Goal: Transaction & Acquisition: Purchase product/service

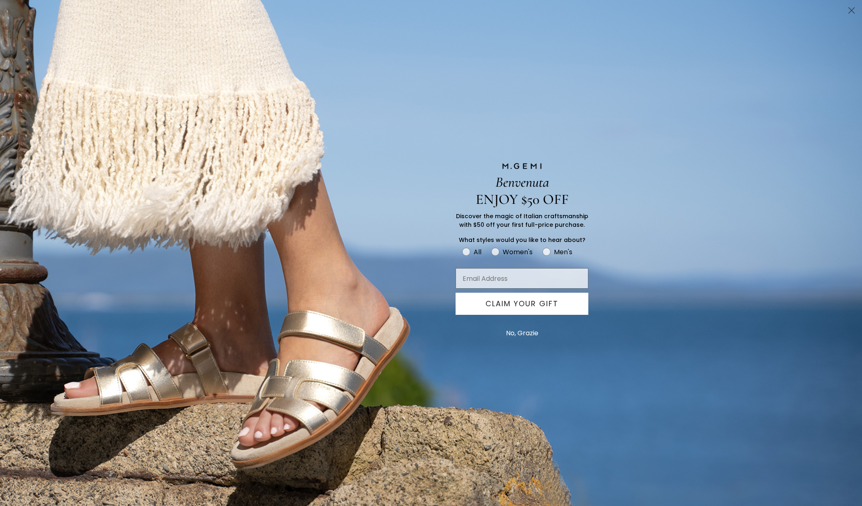
click at [174, 39] on div "Benvenuta ENJOY $50 OFF Discover the magic of Italian craftsmanship with $50 of…" at bounding box center [431, 253] width 862 height 506
click at [523, 331] on button "No, Grazie" at bounding box center [522, 333] width 41 height 20
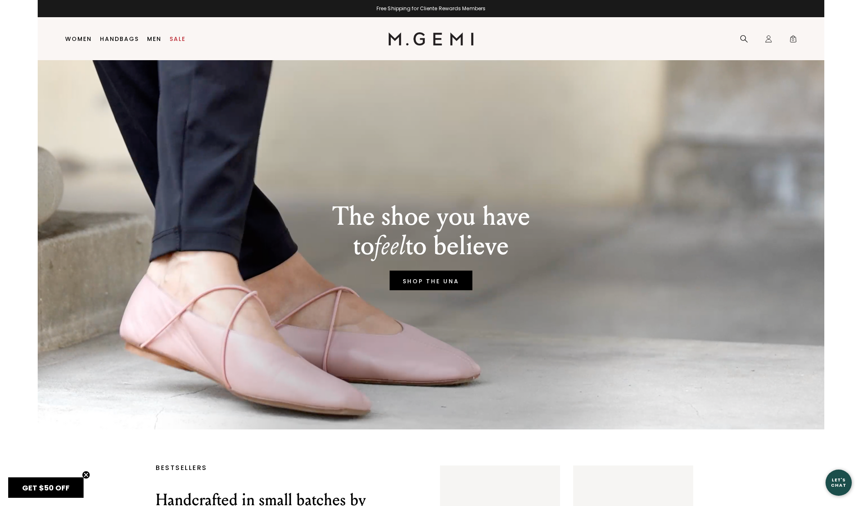
scroll to position [1, 0]
click at [180, 38] on link "Sale" at bounding box center [178, 39] width 16 height 7
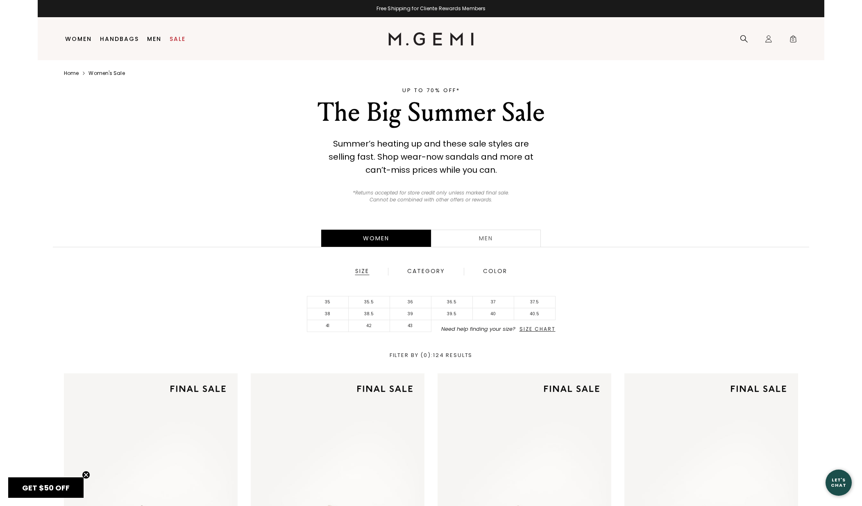
click at [429, 270] on div "Category" at bounding box center [426, 271] width 38 height 7
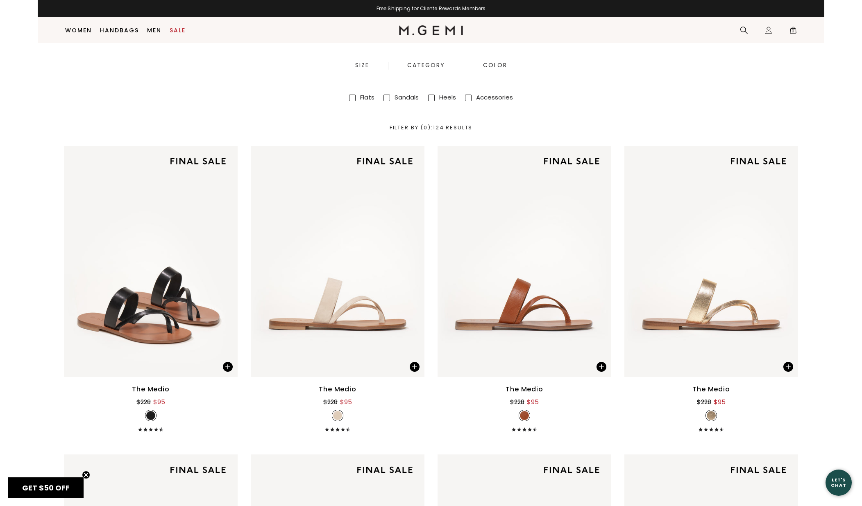
scroll to position [188, 0]
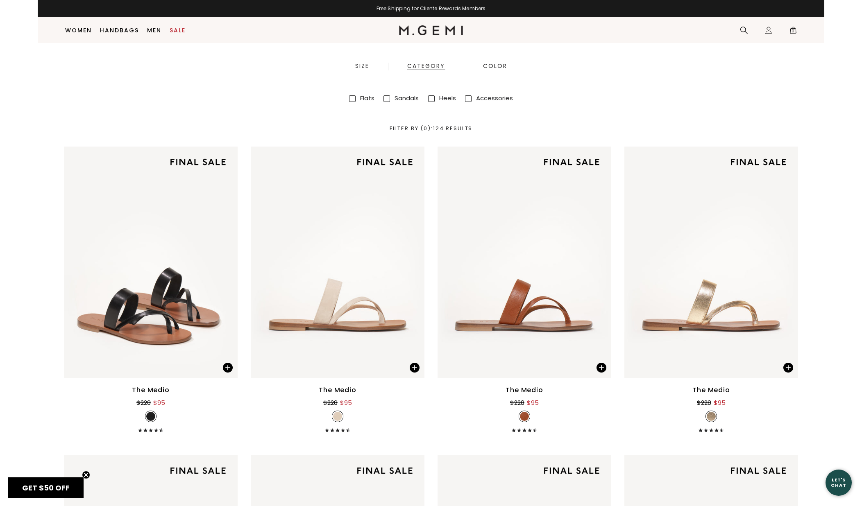
click at [470, 96] on span at bounding box center [468, 98] width 7 height 7
checkbox input "true"
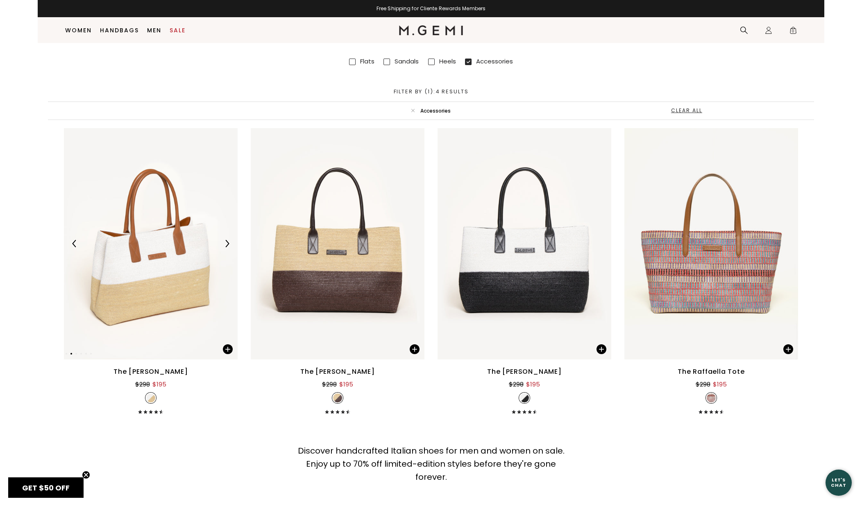
scroll to position [226, 0]
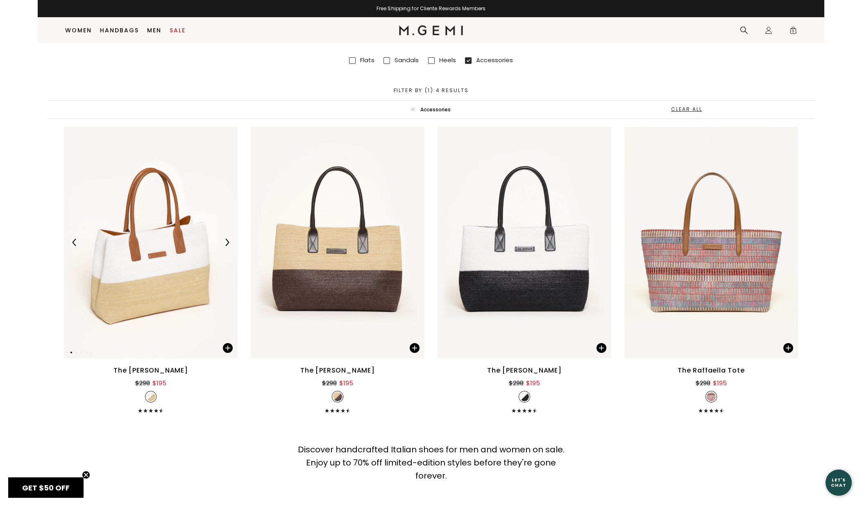
click at [227, 240] on img at bounding box center [226, 242] width 7 height 7
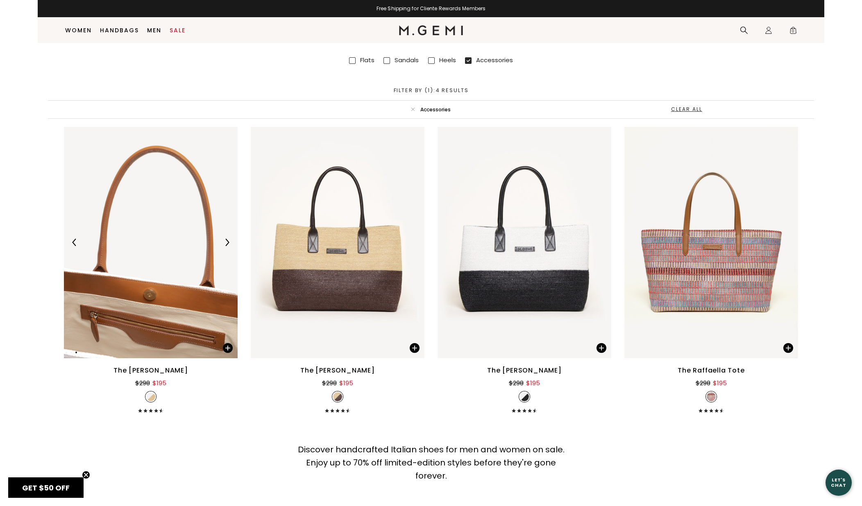
click at [227, 240] on img at bounding box center [226, 242] width 7 height 7
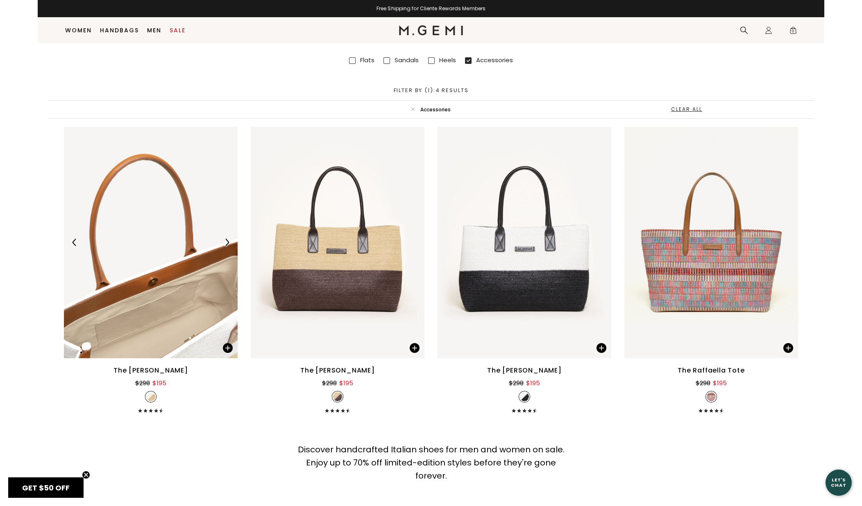
click at [227, 240] on img at bounding box center [226, 242] width 7 height 7
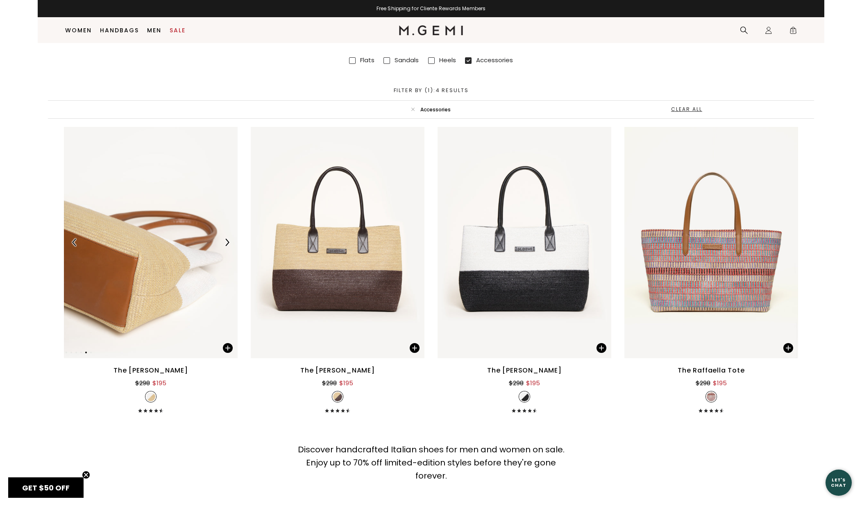
click at [227, 240] on img at bounding box center [226, 242] width 7 height 7
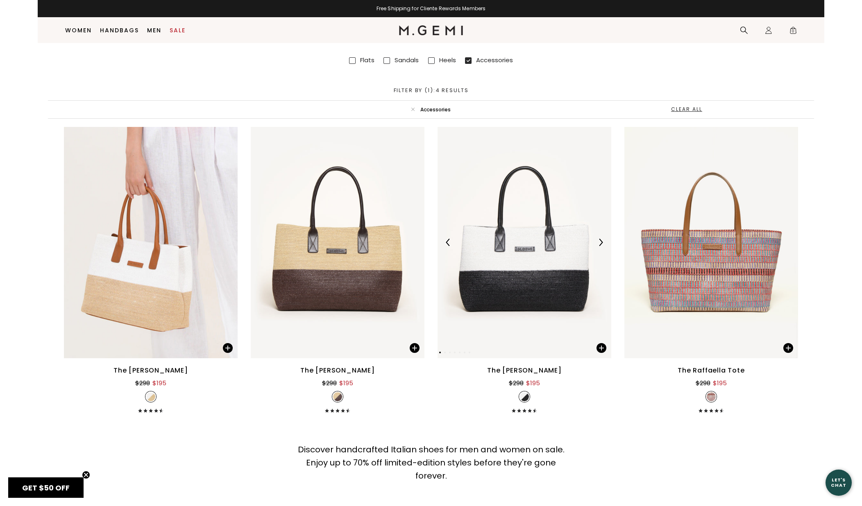
click at [484, 254] on img at bounding box center [524, 242] width 174 height 231
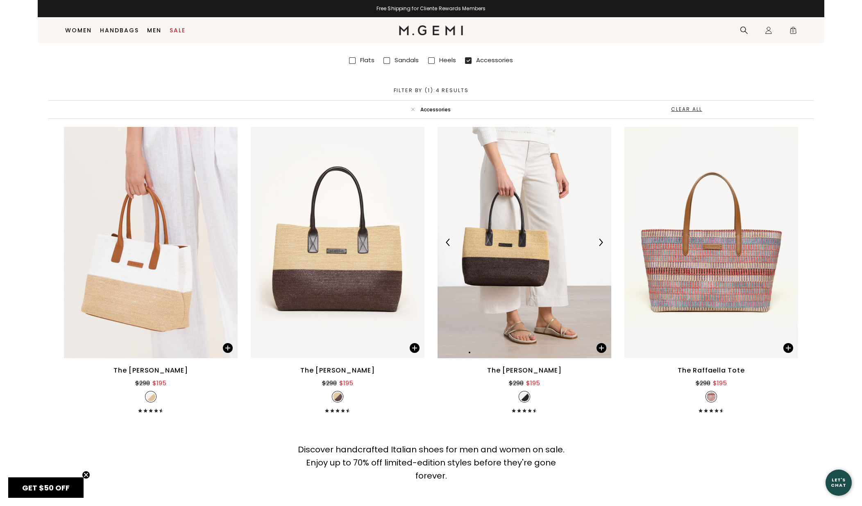
click at [600, 244] on body "in available credit Go Back Skip to content Free Shipping for Cliente Rewards M…" at bounding box center [431, 27] width 786 height 506
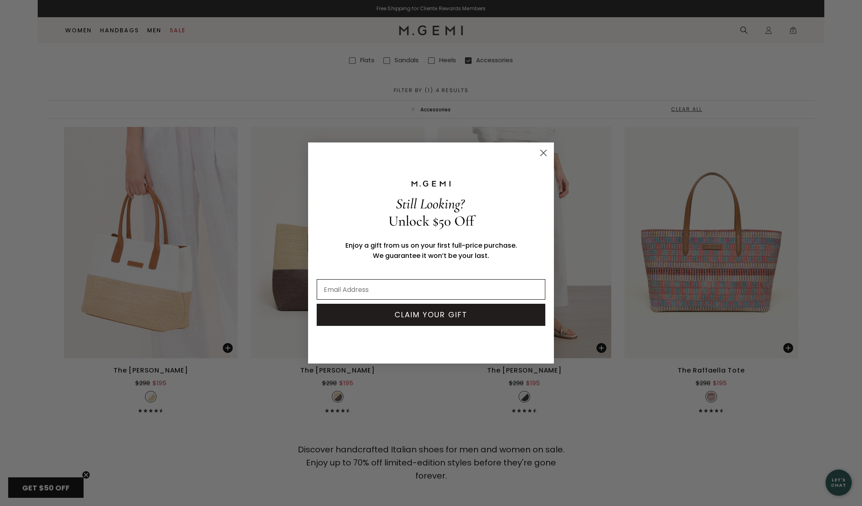
click at [394, 290] on input "Email Address" at bounding box center [431, 289] width 229 height 20
type input "k"
type input "[EMAIL_ADDRESS][PERSON_NAME][DOMAIN_NAME]"
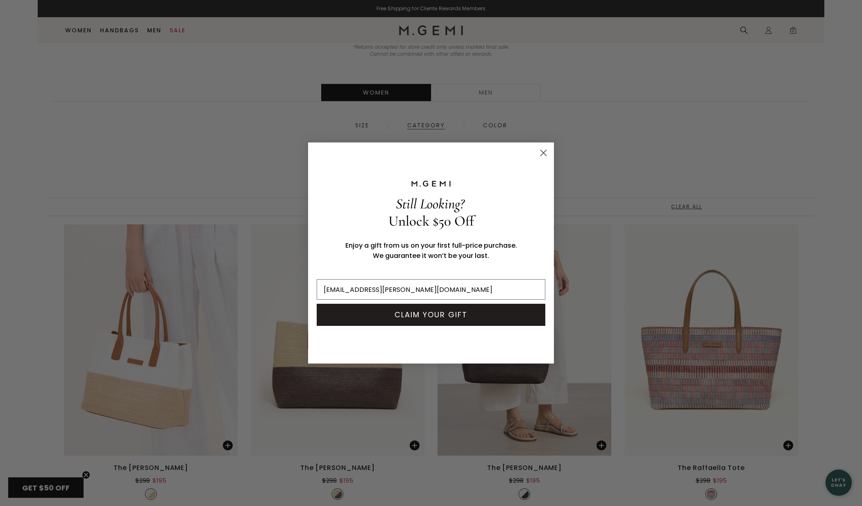
scroll to position [41, 0]
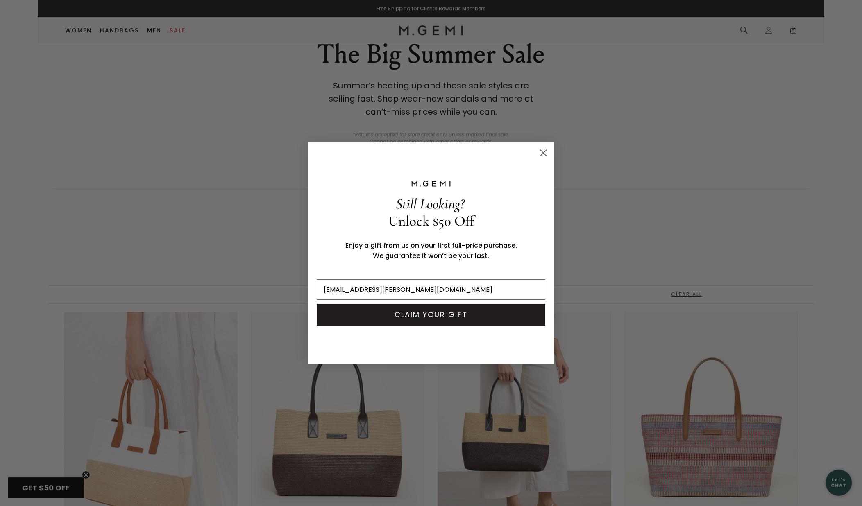
click at [408, 316] on button "CLAIM YOUR GIFT" at bounding box center [431, 315] width 229 height 22
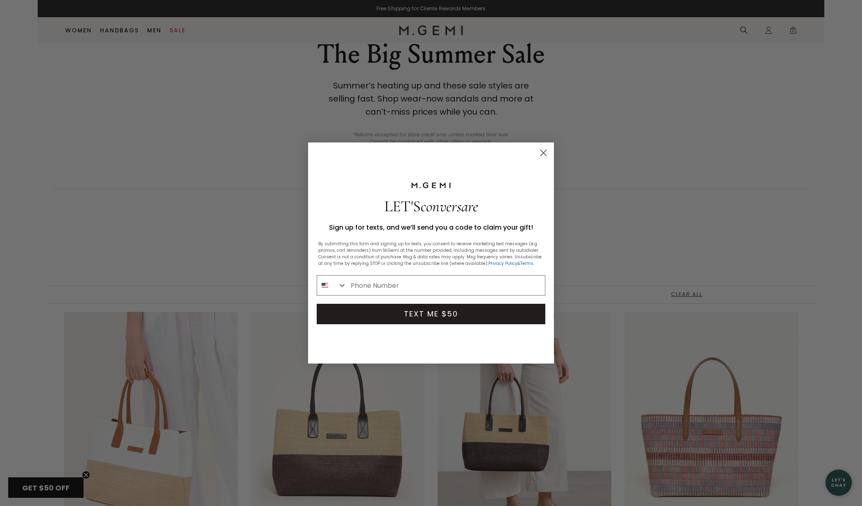
click at [543, 150] on circle "Close dialog" at bounding box center [544, 153] width 14 height 14
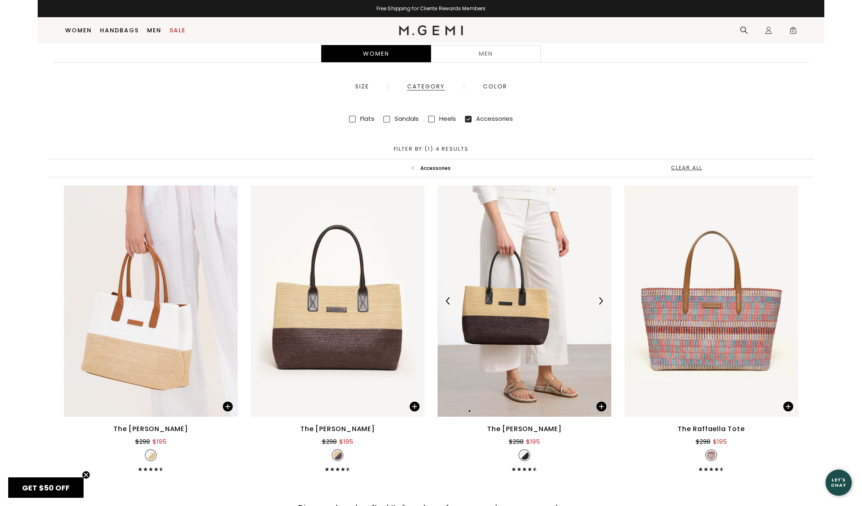
scroll to position [153, 0]
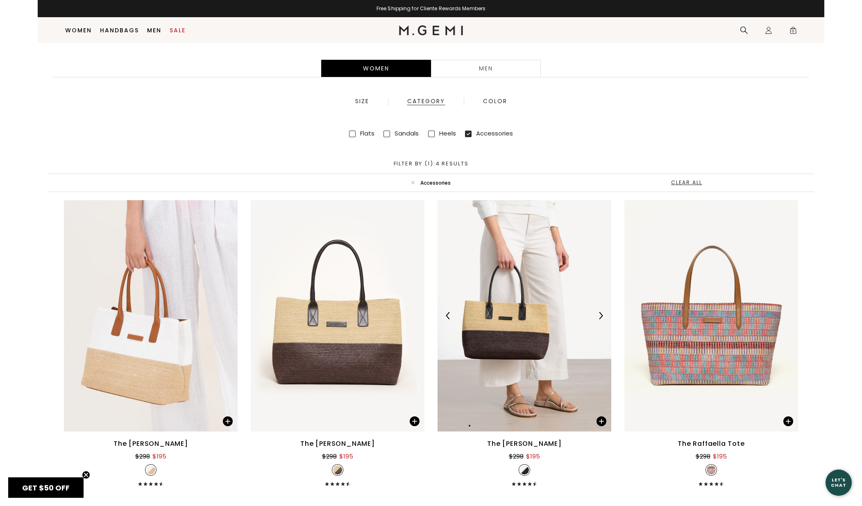
click at [601, 317] on img at bounding box center [600, 315] width 7 height 7
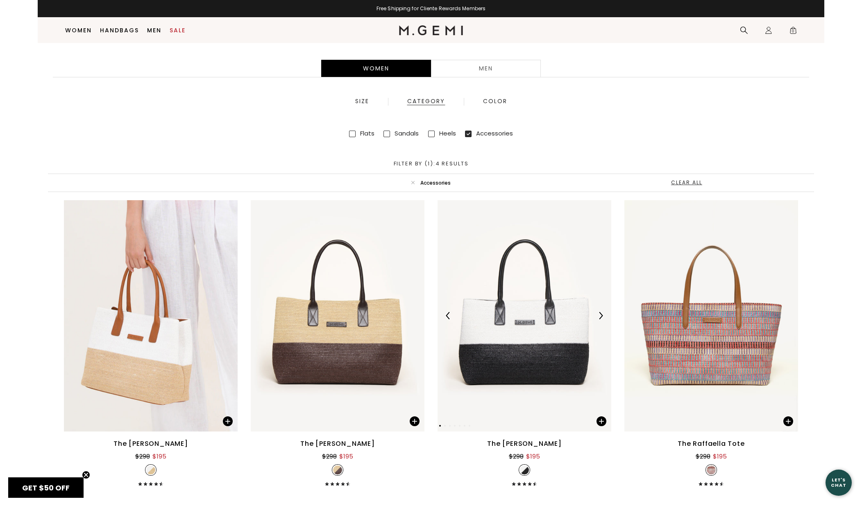
click at [600, 318] on img at bounding box center [600, 315] width 7 height 7
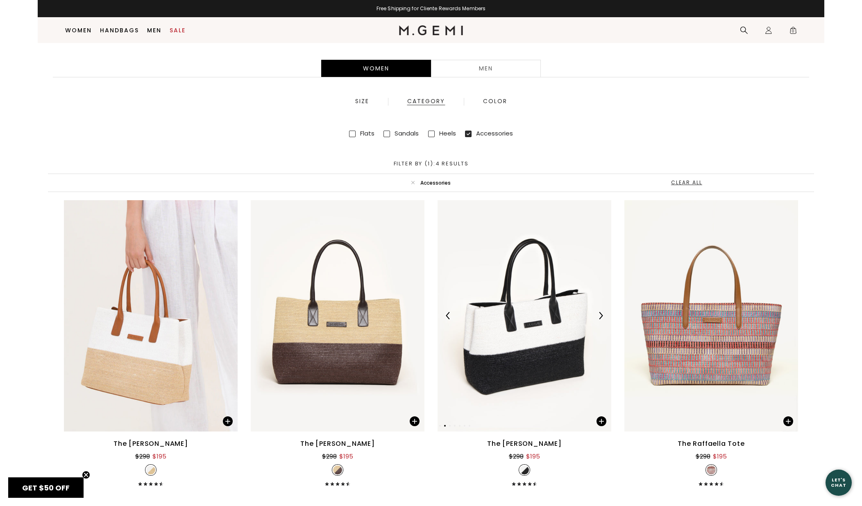
click at [600, 318] on img at bounding box center [600, 315] width 7 height 7
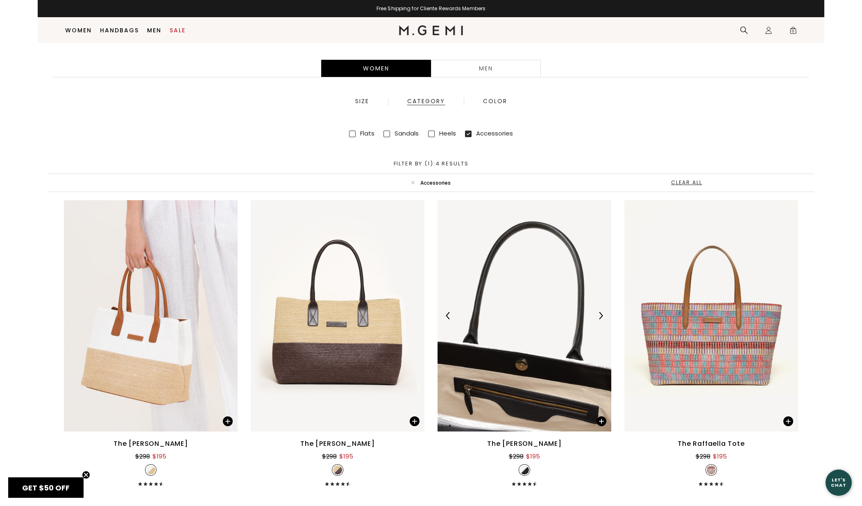
click at [600, 318] on img at bounding box center [600, 315] width 7 height 7
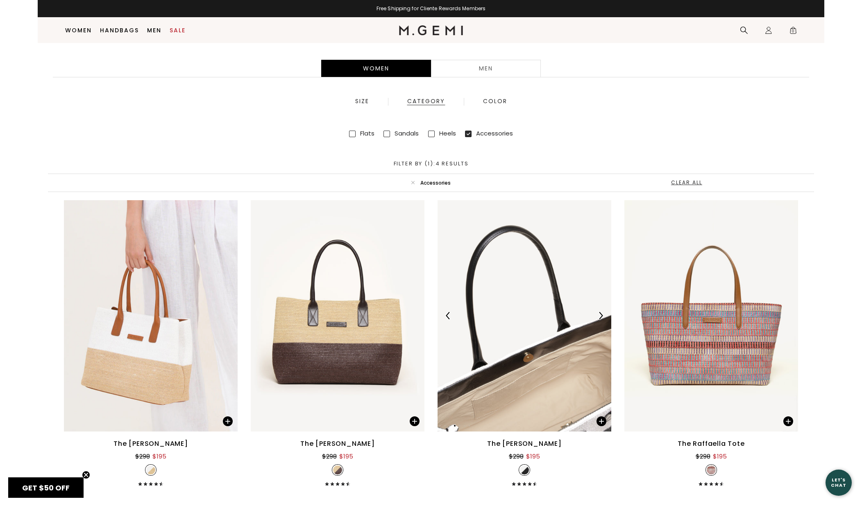
scroll to position [152, 0]
click at [600, 318] on img at bounding box center [600, 315] width 7 height 7
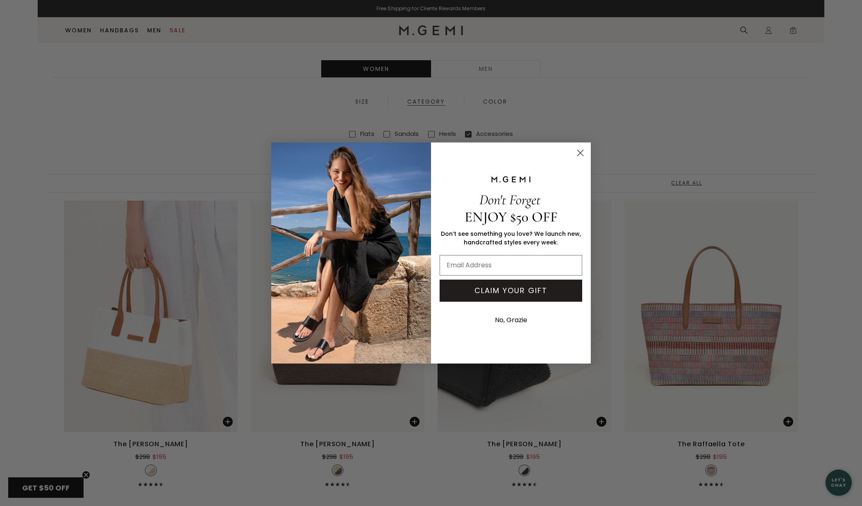
click at [580, 154] on circle "Close dialog" at bounding box center [580, 153] width 14 height 14
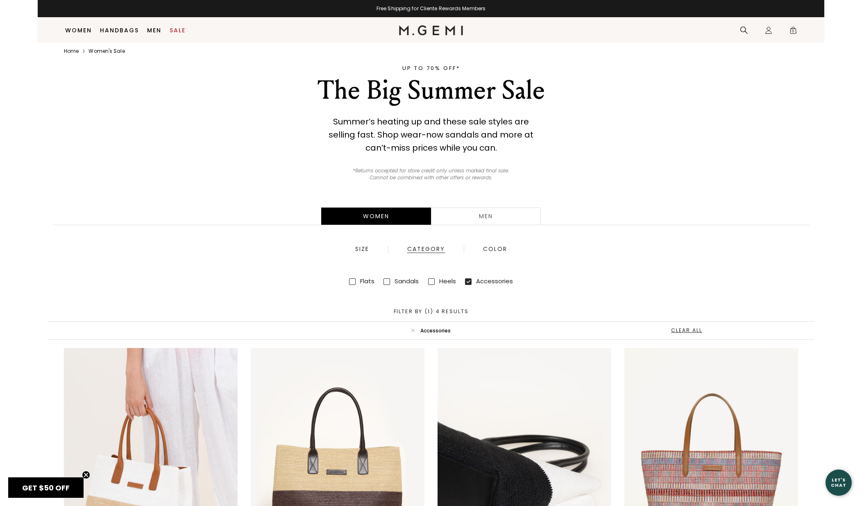
scroll to position [0, 0]
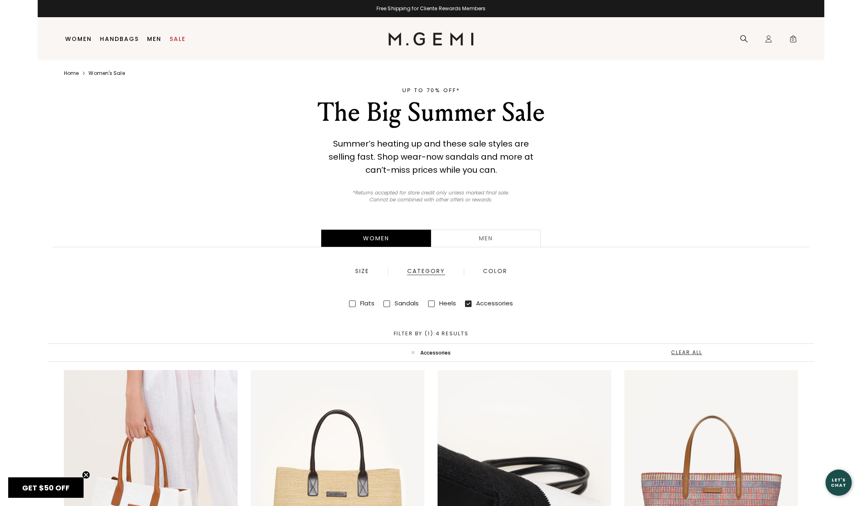
click at [352, 303] on span at bounding box center [352, 304] width 7 height 7
checkbox input "true"
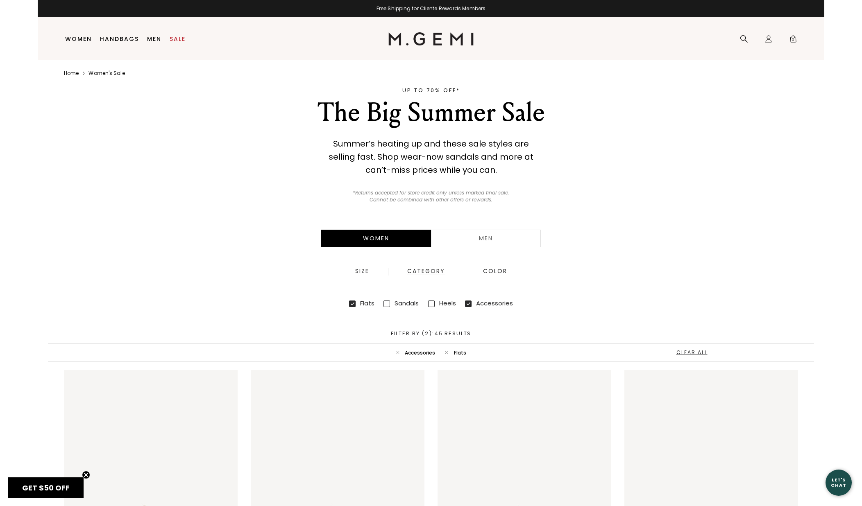
click at [468, 302] on icon at bounding box center [468, 304] width 7 height 7
checkbox input "false"
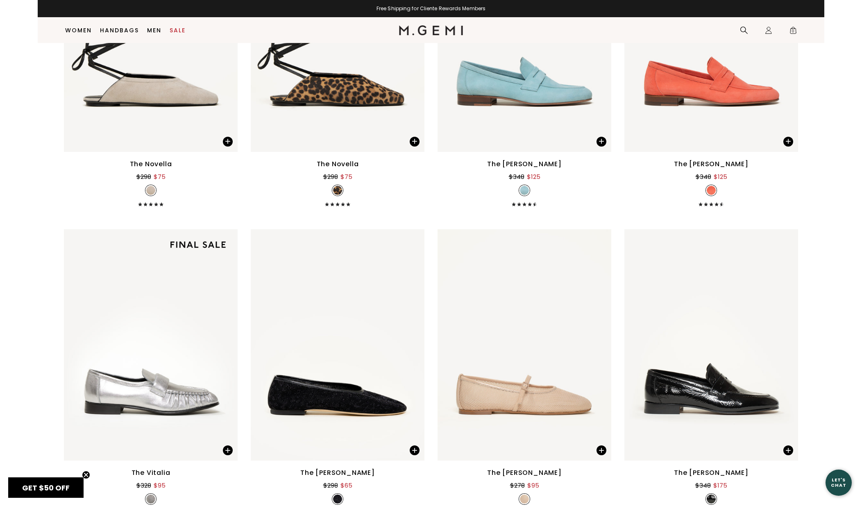
scroll to position [3121, 0]
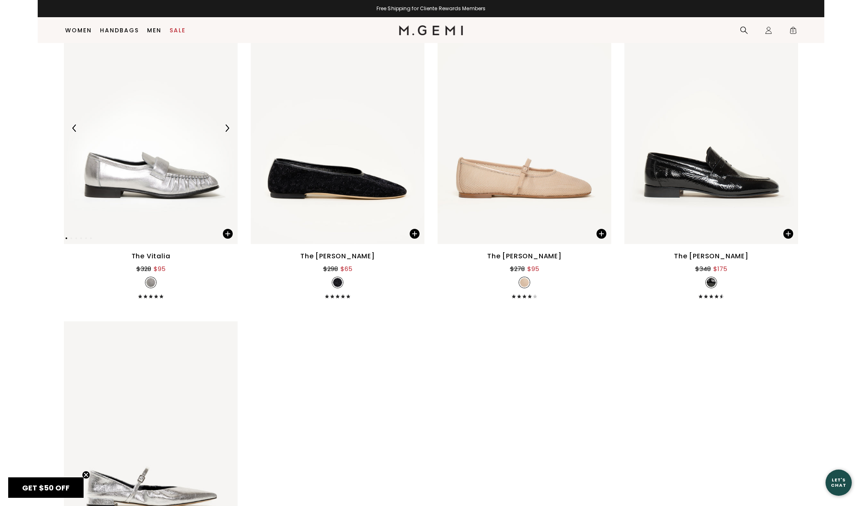
click at [229, 127] on img at bounding box center [226, 128] width 7 height 7
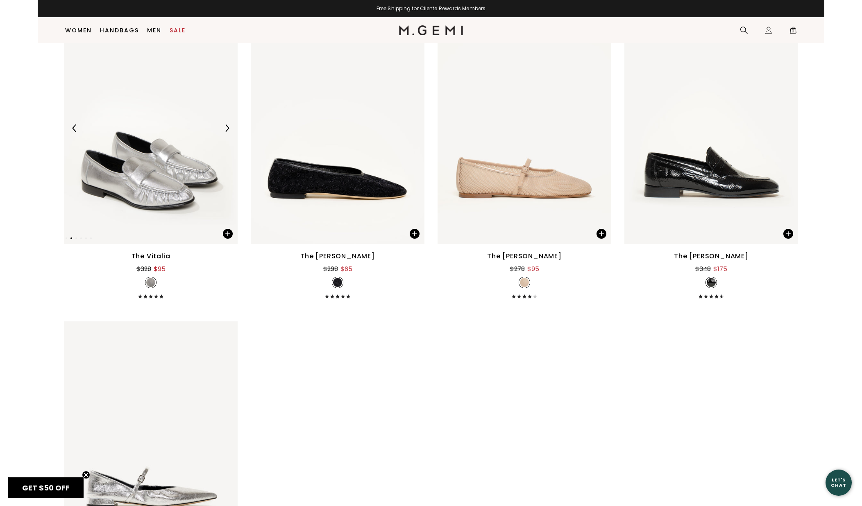
click at [229, 127] on img at bounding box center [226, 128] width 7 height 7
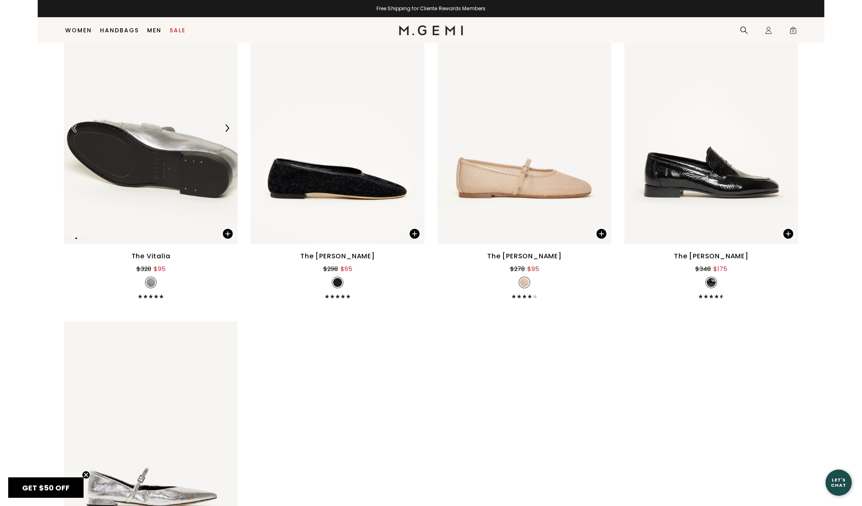
click at [226, 127] on img at bounding box center [226, 128] width 7 height 7
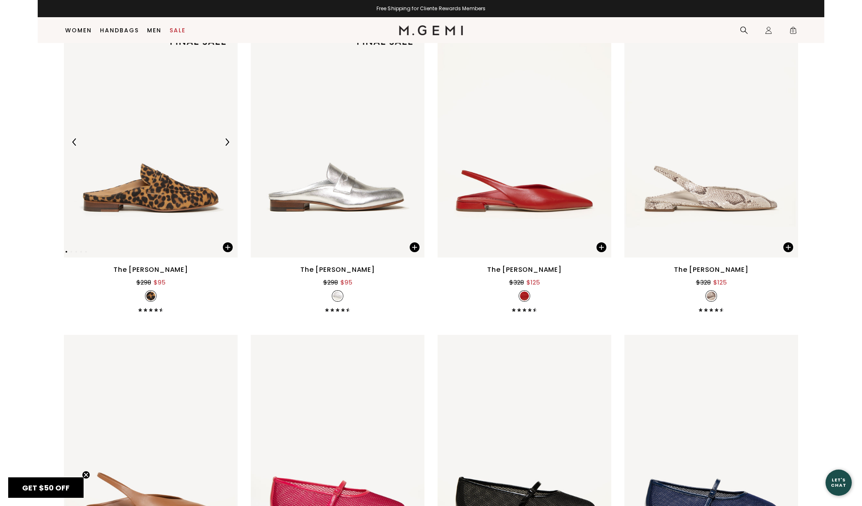
scroll to position [1552, 0]
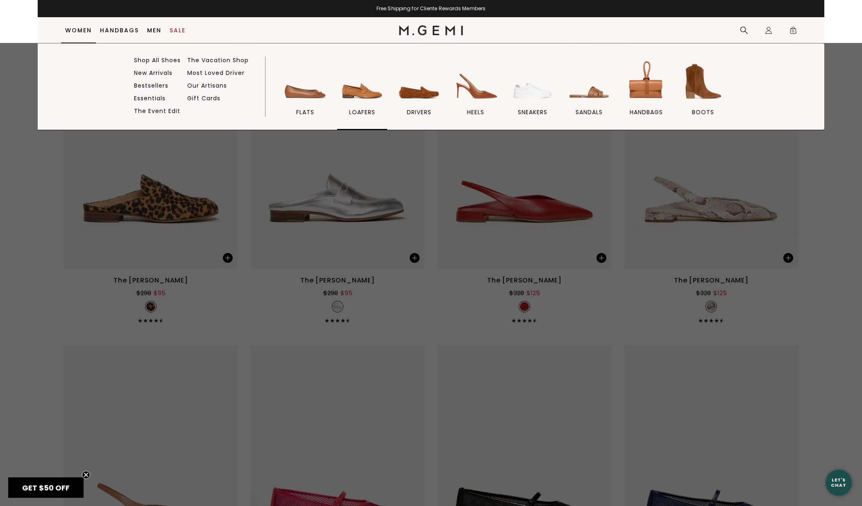
click at [362, 109] on span "loafers" at bounding box center [362, 112] width 26 height 7
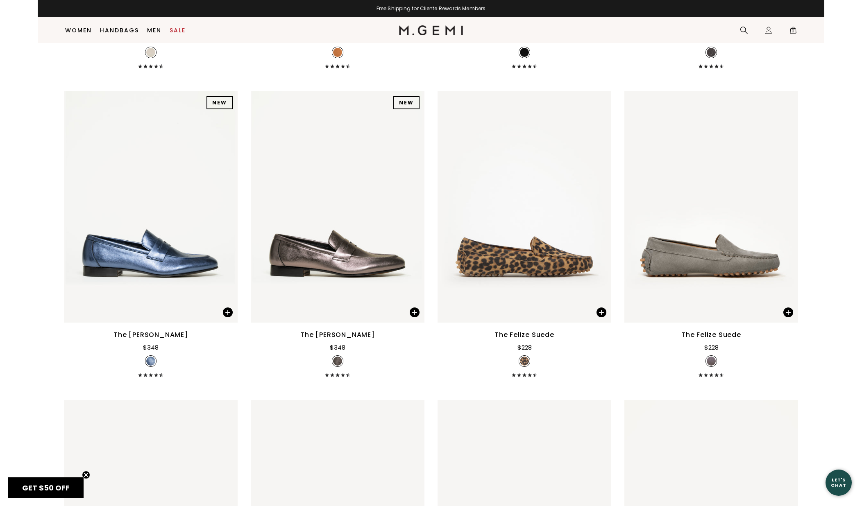
scroll to position [1014, 0]
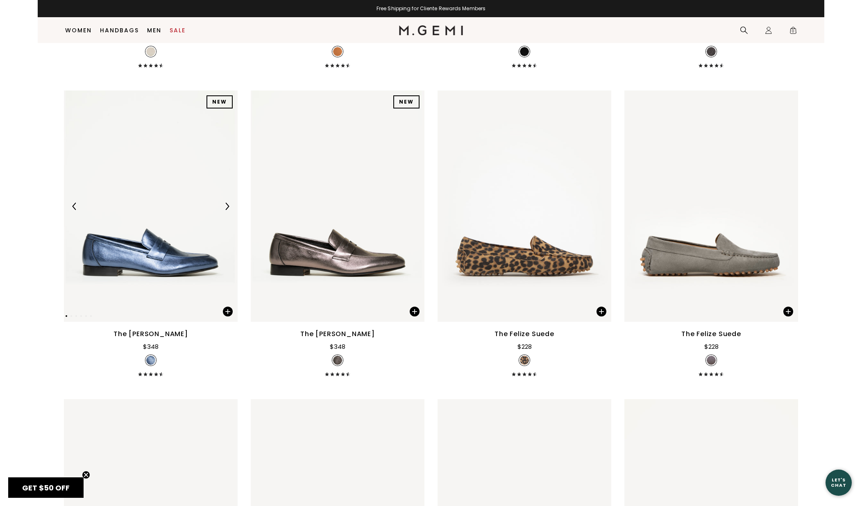
click at [228, 203] on img at bounding box center [226, 206] width 7 height 7
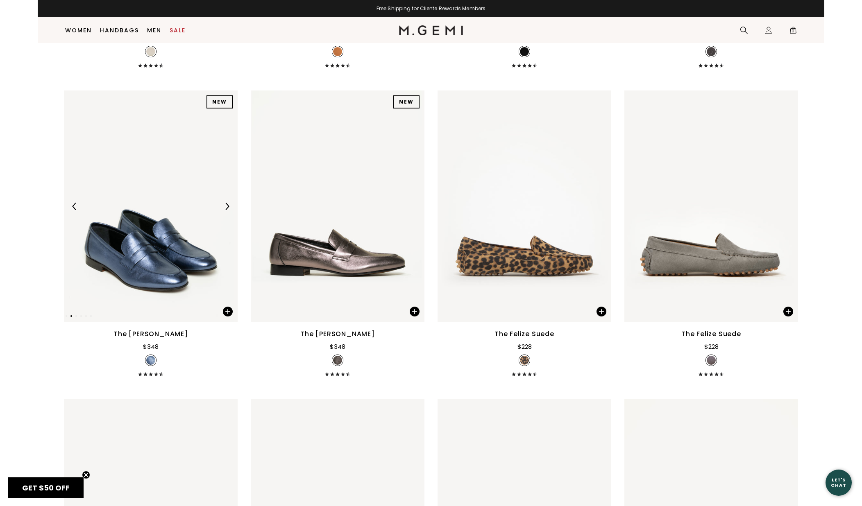
click at [228, 203] on img at bounding box center [226, 206] width 7 height 7
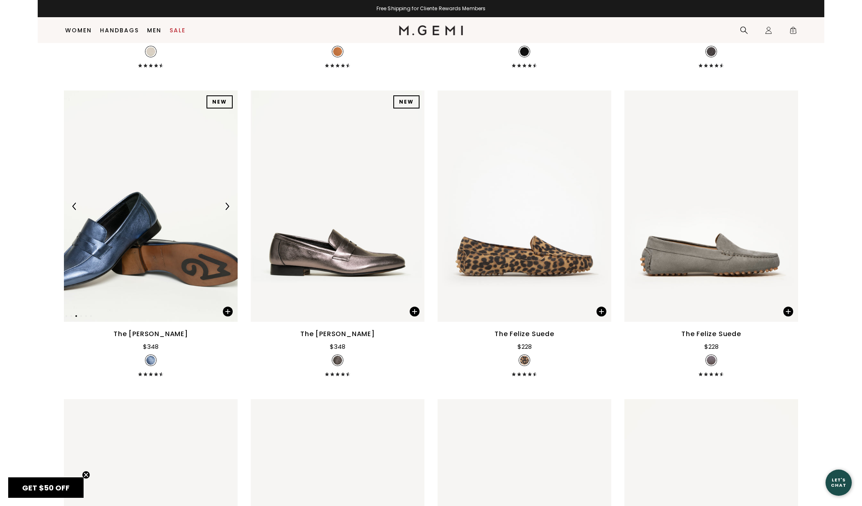
click at [228, 203] on img at bounding box center [226, 206] width 7 height 7
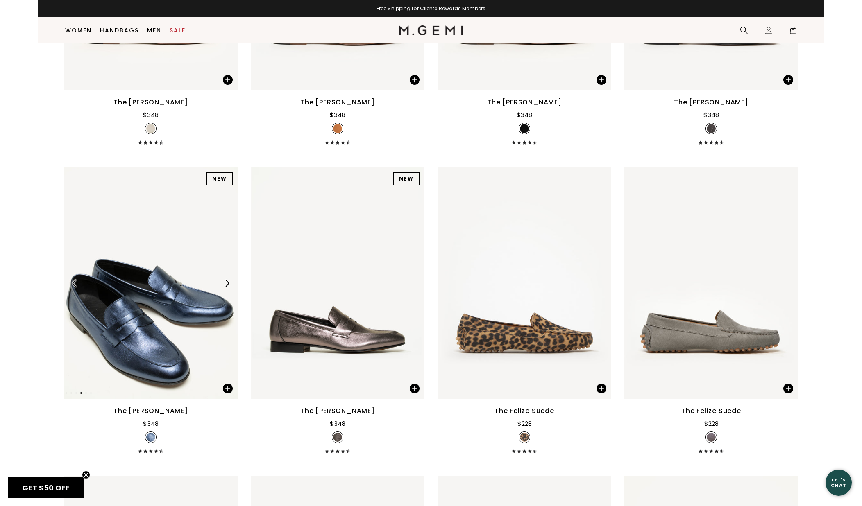
scroll to position [938, 0]
click at [224, 279] on img at bounding box center [226, 282] width 7 height 7
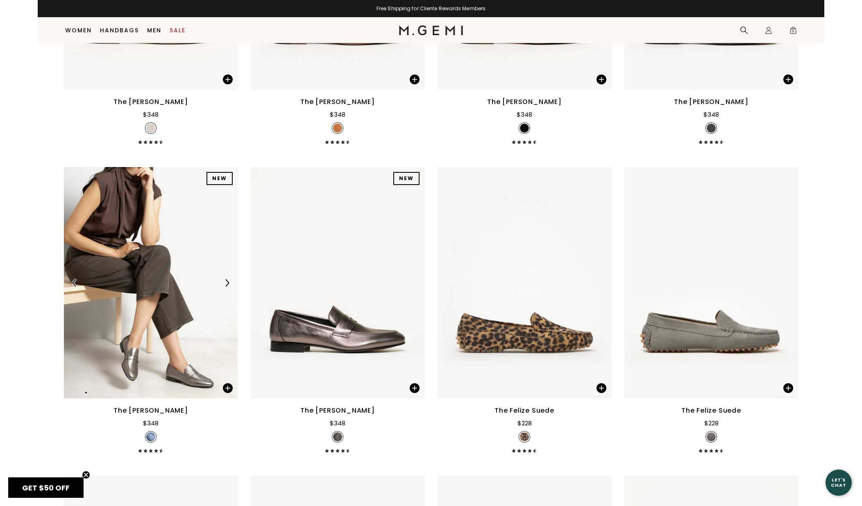
click at [227, 279] on img at bounding box center [226, 282] width 7 height 7
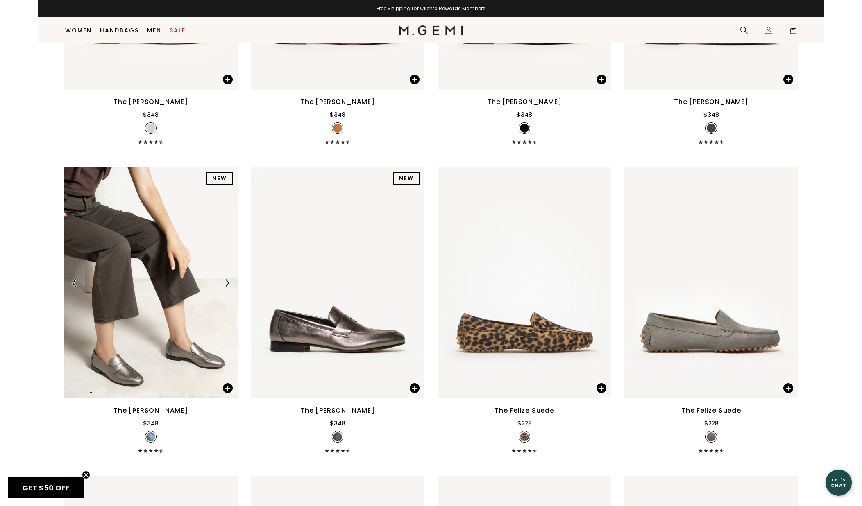
click at [227, 279] on img at bounding box center [226, 282] width 7 height 7
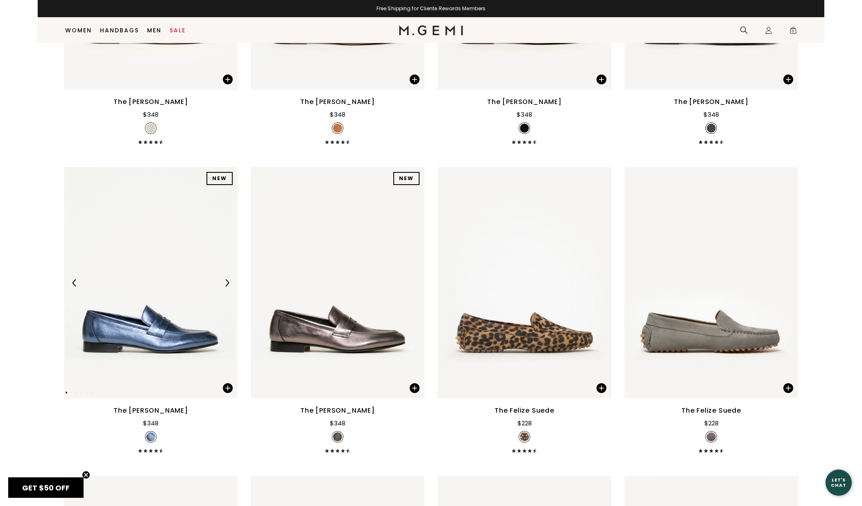
click at [227, 279] on img at bounding box center [226, 282] width 7 height 7
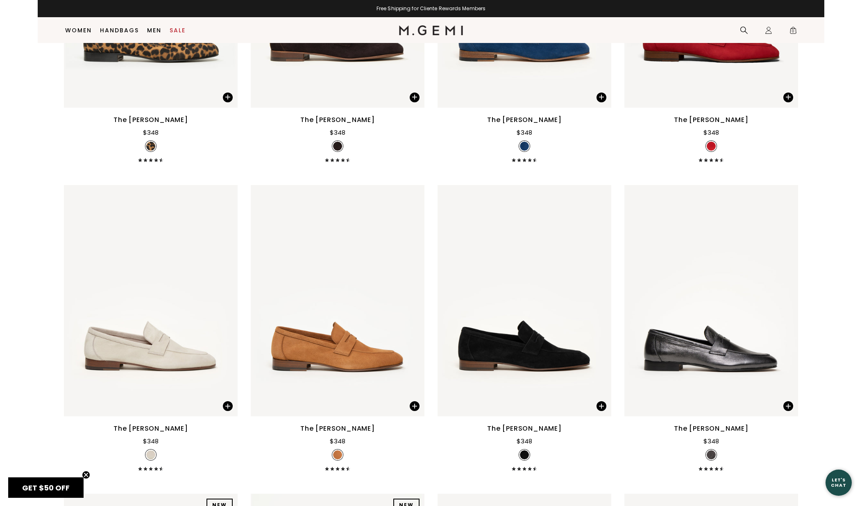
scroll to position [458, 0]
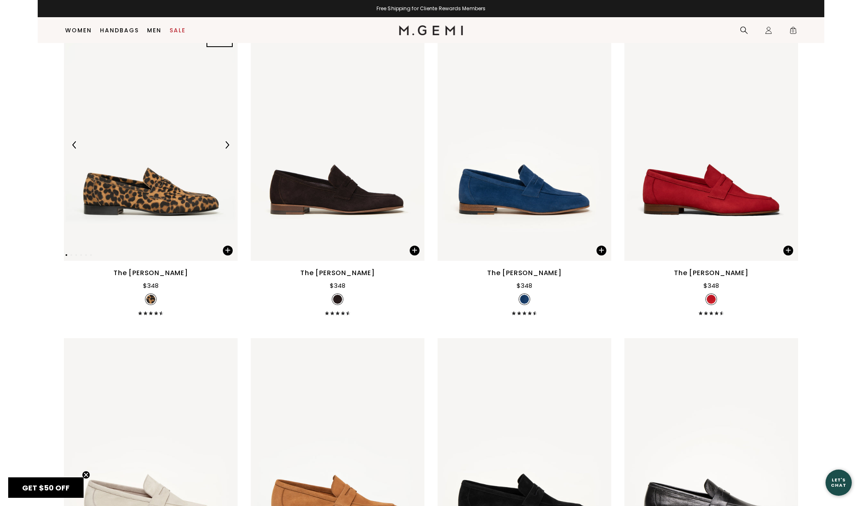
click at [196, 191] on img at bounding box center [151, 144] width 174 height 231
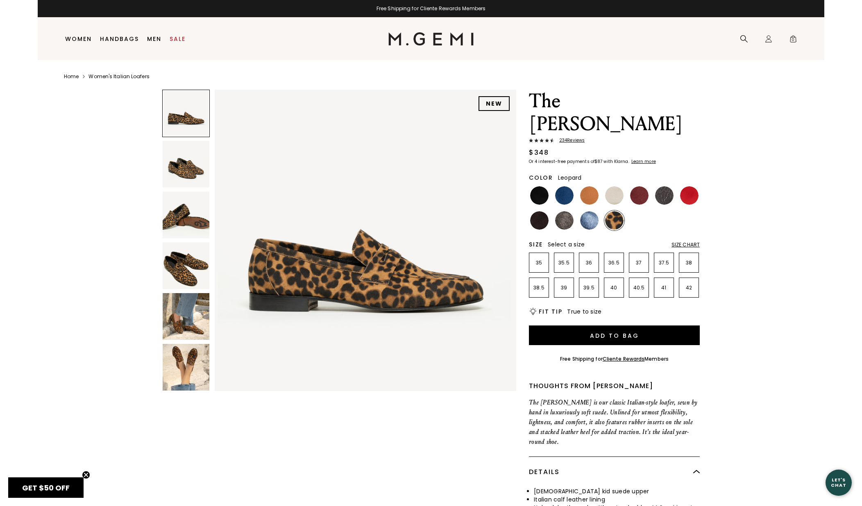
click at [192, 323] on img at bounding box center [186, 316] width 47 height 47
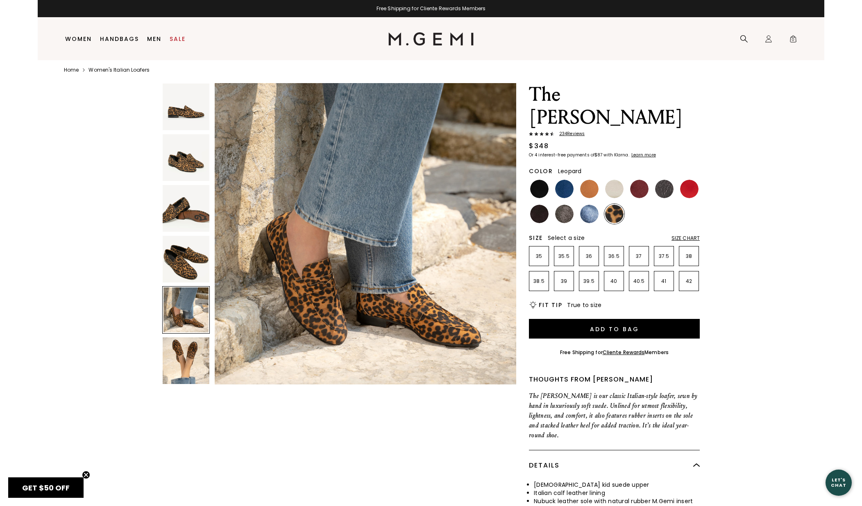
scroll to position [7, 0]
click at [586, 204] on img at bounding box center [589, 213] width 18 height 18
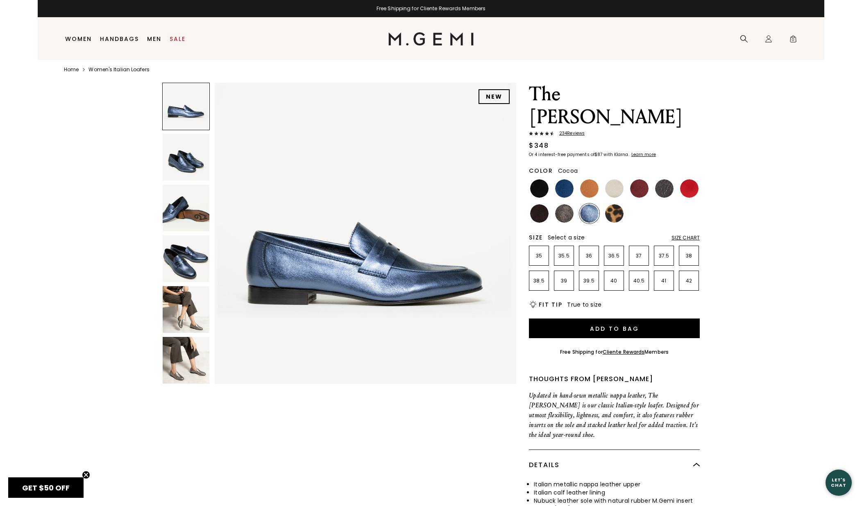
click at [564, 204] on img at bounding box center [564, 213] width 18 height 18
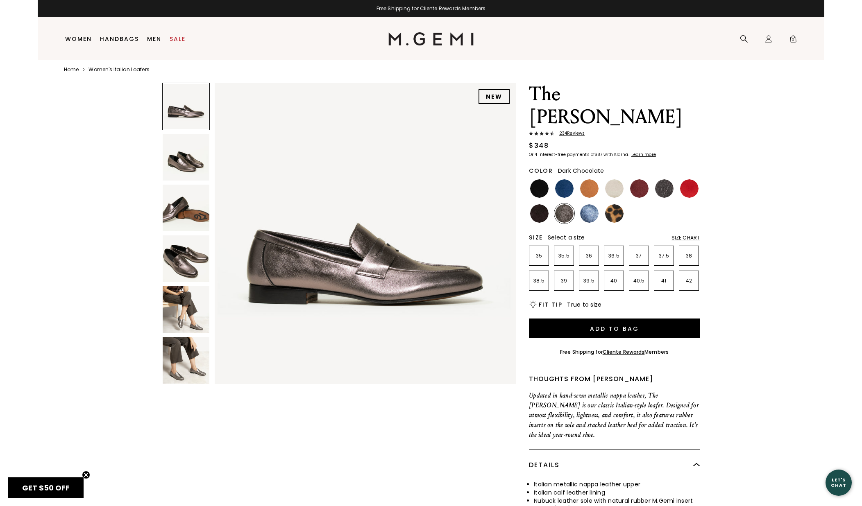
click at [542, 204] on img at bounding box center [539, 213] width 18 height 18
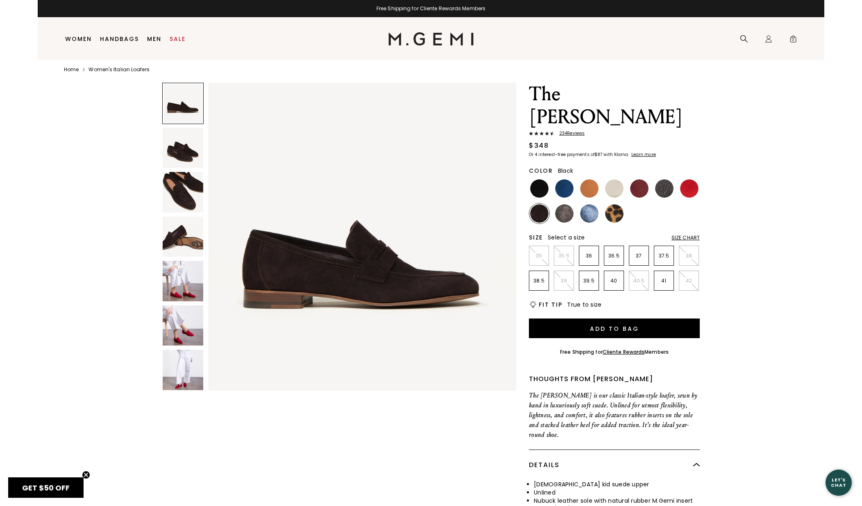
click at [538, 179] on img at bounding box center [539, 188] width 18 height 18
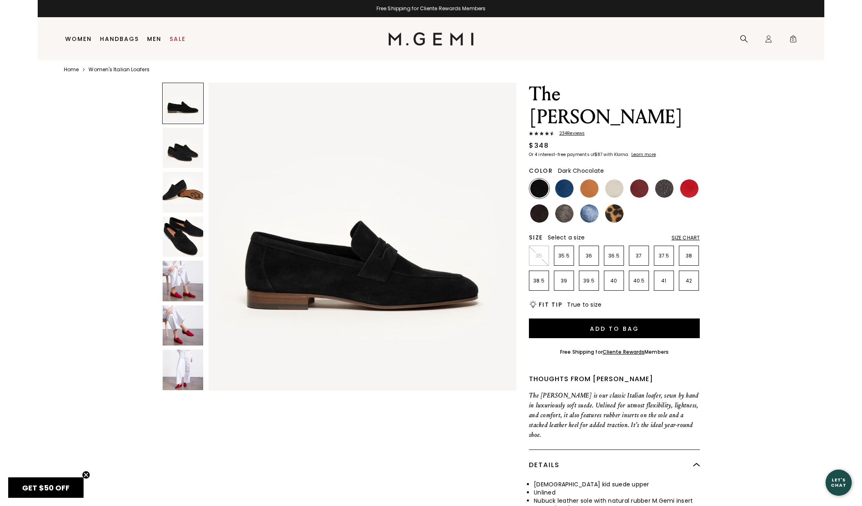
click at [538, 204] on img at bounding box center [539, 213] width 18 height 18
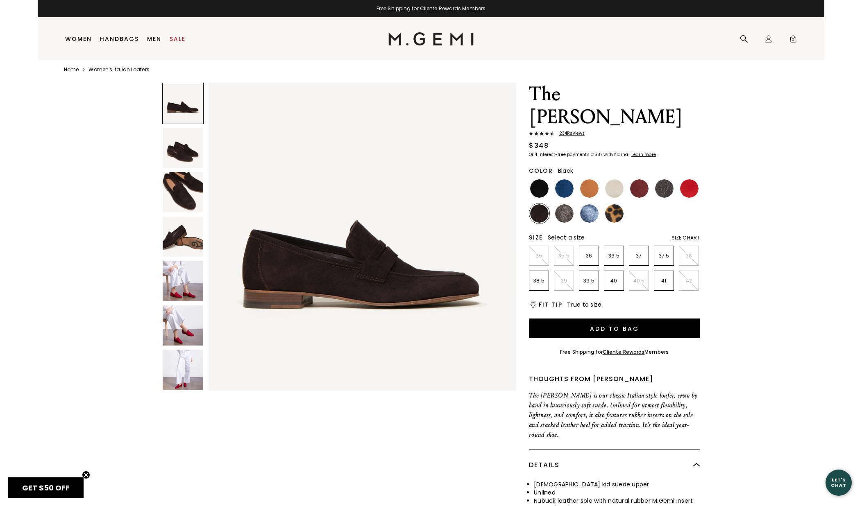
click at [543, 179] on img at bounding box center [539, 188] width 18 height 18
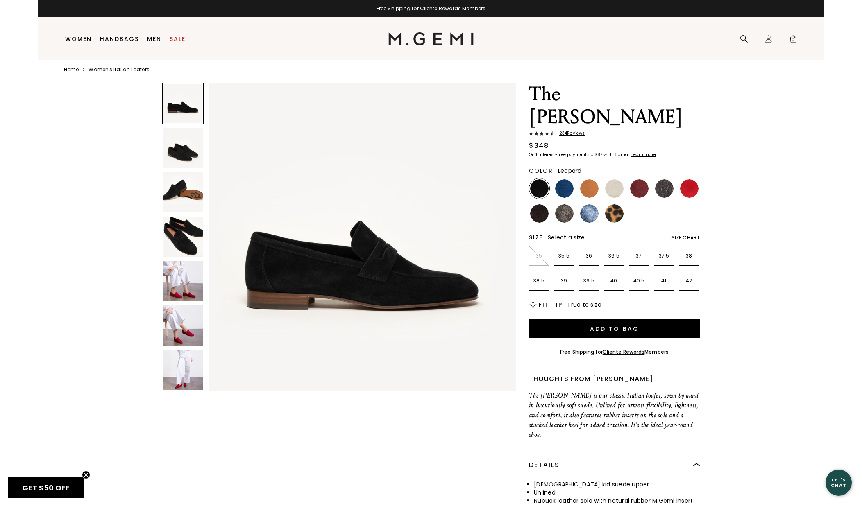
click at [615, 204] on img at bounding box center [614, 213] width 18 height 18
